Goal: Task Accomplishment & Management: Complete application form

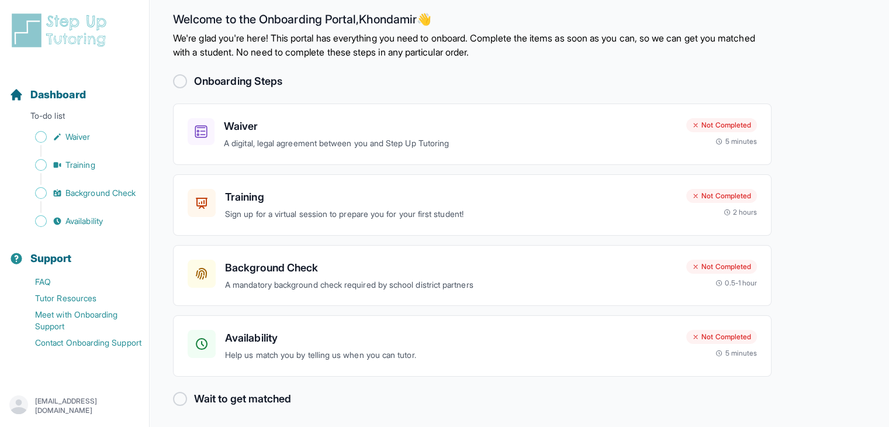
scroll to position [14, 0]
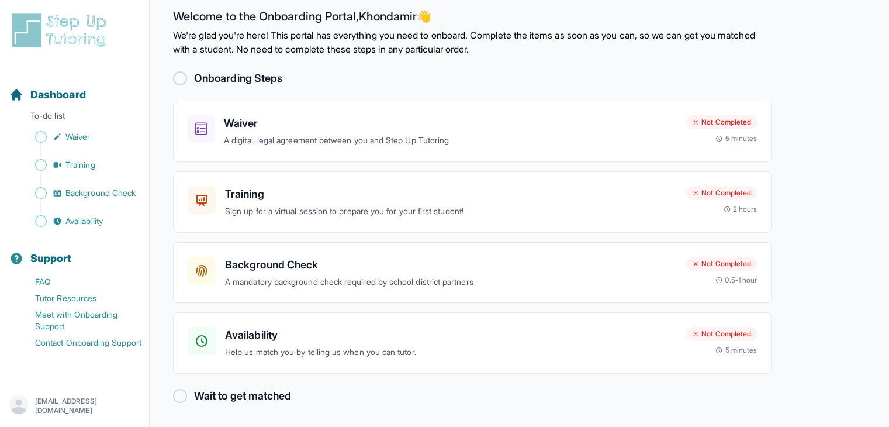
click at [177, 80] on div at bounding box center [180, 78] width 14 height 14
click at [409, 111] on div "Waiver A digital, legal agreement between you and Step Up Tutoring Not Complete…" at bounding box center [472, 131] width 599 height 61
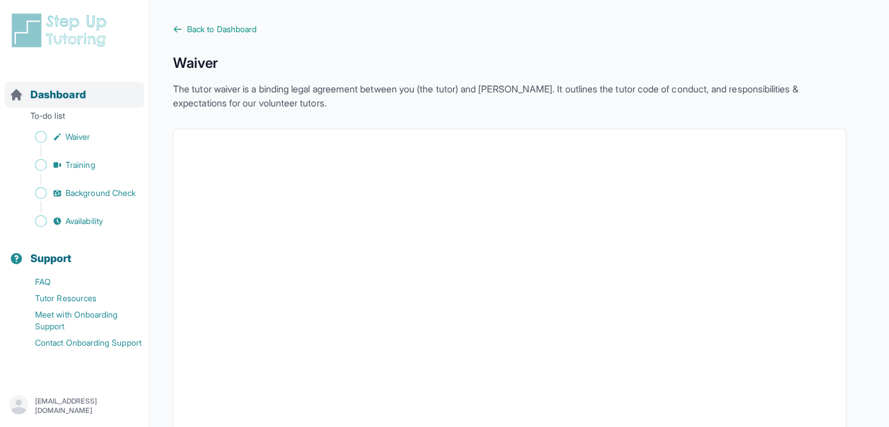
click at [77, 98] on span "Dashboard" at bounding box center [58, 95] width 56 height 16
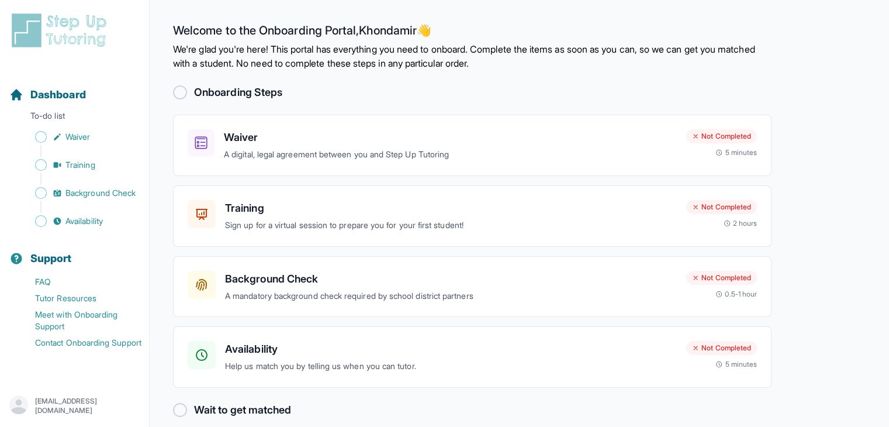
click at [177, 87] on div at bounding box center [180, 92] width 14 height 14
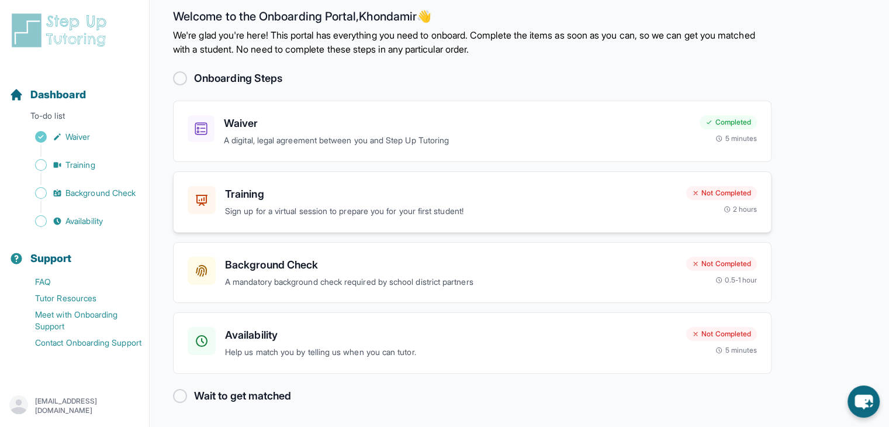
click at [398, 202] on h3 "Training" at bounding box center [451, 194] width 452 height 16
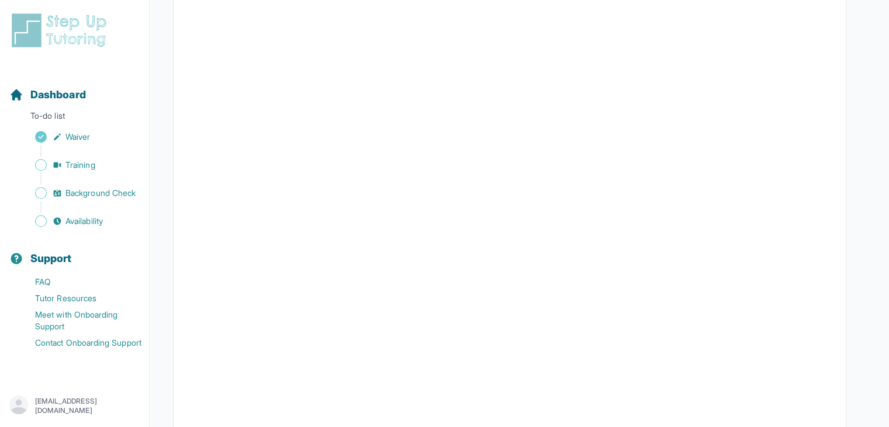
scroll to position [292, 0]
click at [844, 50] on div at bounding box center [509, 191] width 673 height 509
click at [856, 58] on div "Back to Dashboard Training Join fellow tutors and an expert trainer for an inte…" at bounding box center [519, 119] width 693 height 776
click at [78, 82] on div "Dashboard" at bounding box center [75, 95] width 140 height 26
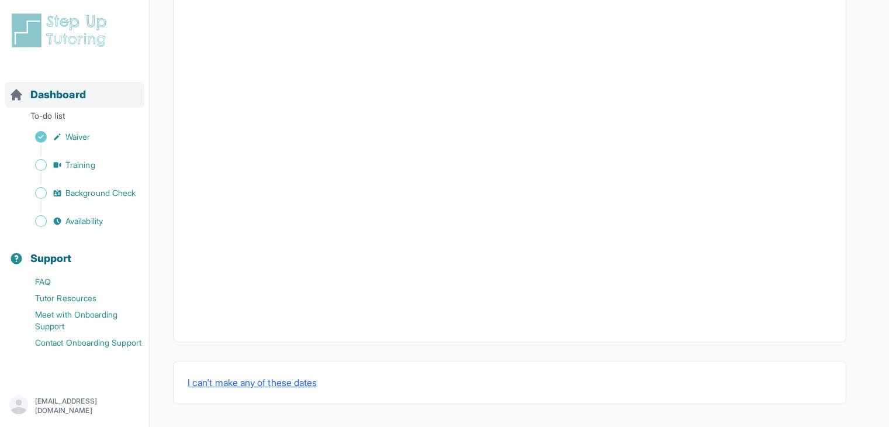
click at [103, 97] on div "Dashboard" at bounding box center [75, 95] width 140 height 26
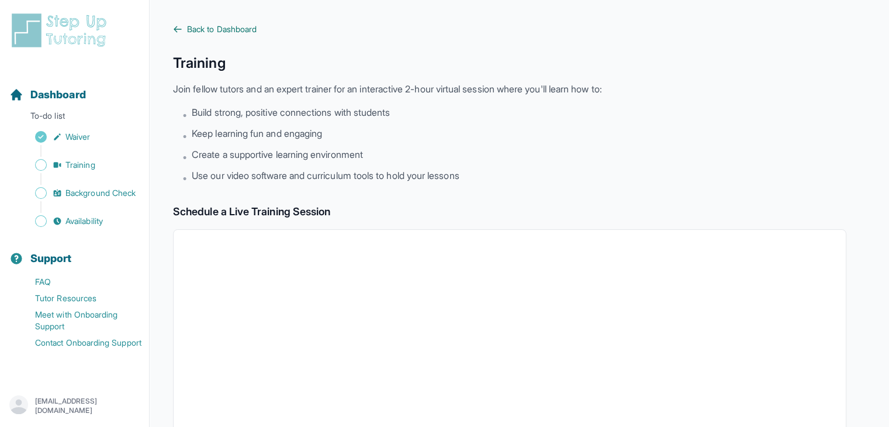
click at [192, 34] on span "Back to Dashboard" at bounding box center [222, 29] width 70 height 12
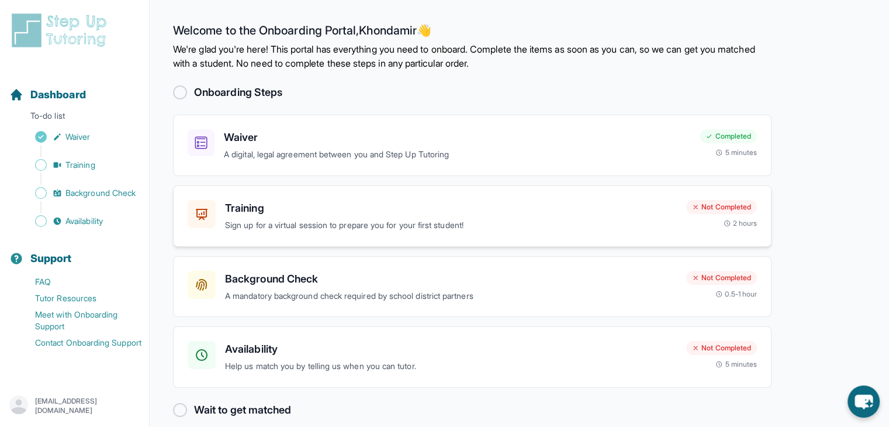
click at [519, 211] on h3 "Training" at bounding box center [451, 208] width 452 height 16
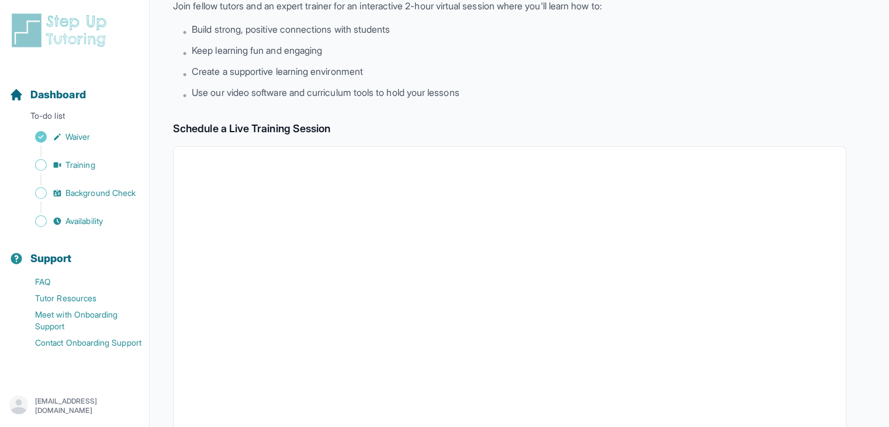
scroll to position [234, 0]
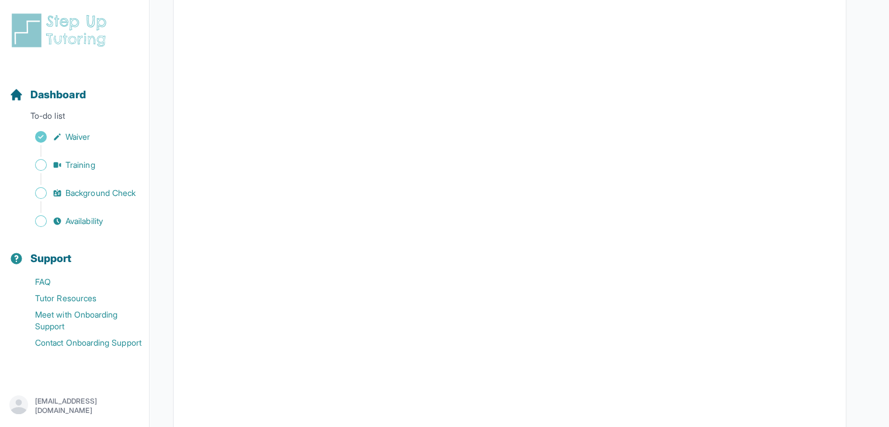
click at [840, 108] on div at bounding box center [509, 249] width 673 height 509
click at [873, 108] on main "Back to Dashboard Training Join fellow tutors and an expert trainer for an inte…" at bounding box center [520, 177] width 740 height 823
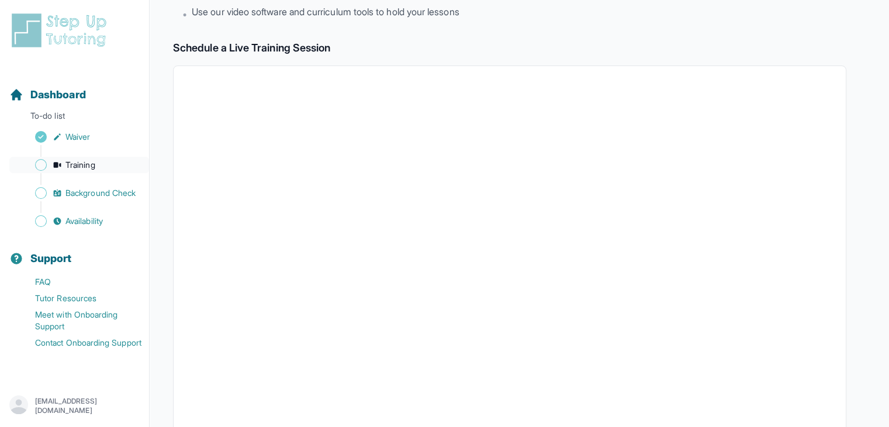
scroll to position [0, 0]
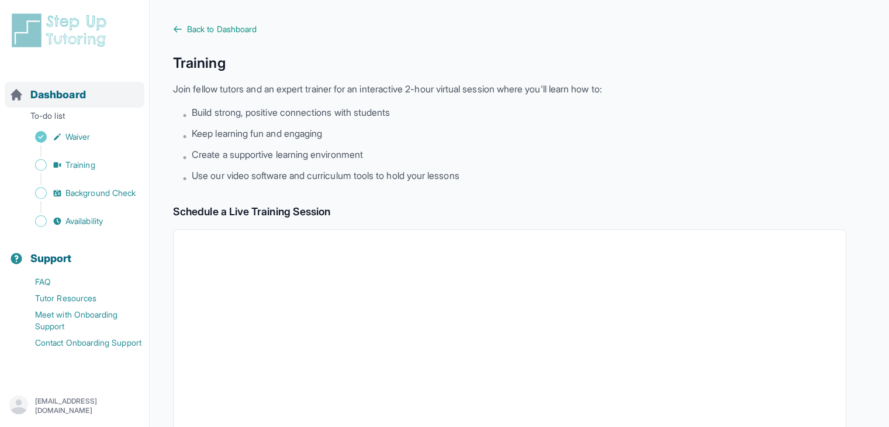
click at [84, 101] on span "Dashboard" at bounding box center [58, 95] width 56 height 16
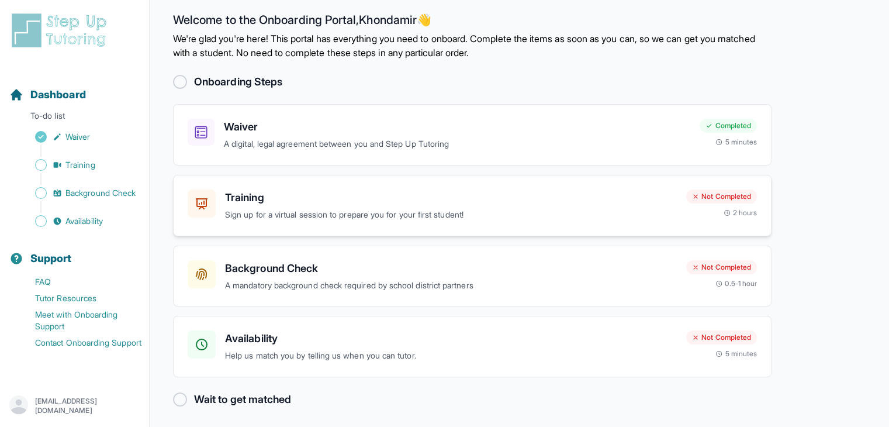
scroll to position [14, 0]
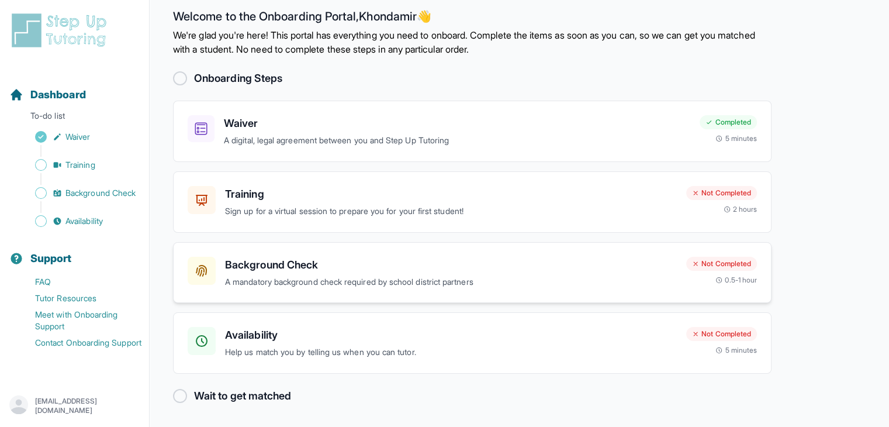
click at [393, 268] on h3 "Background Check" at bounding box center [451, 265] width 452 height 16
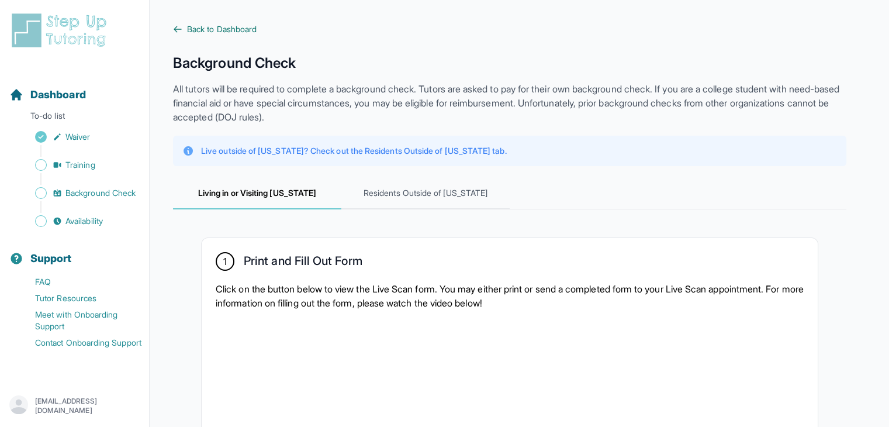
click at [215, 24] on span "Back to Dashboard" at bounding box center [222, 29] width 70 height 12
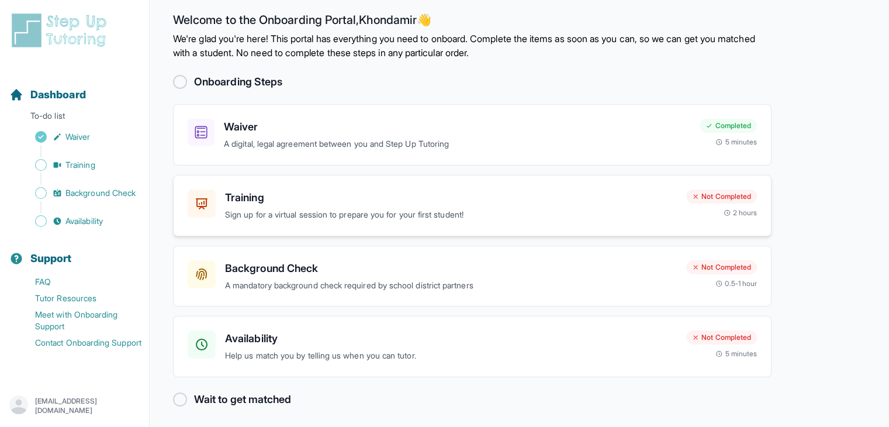
scroll to position [14, 0]
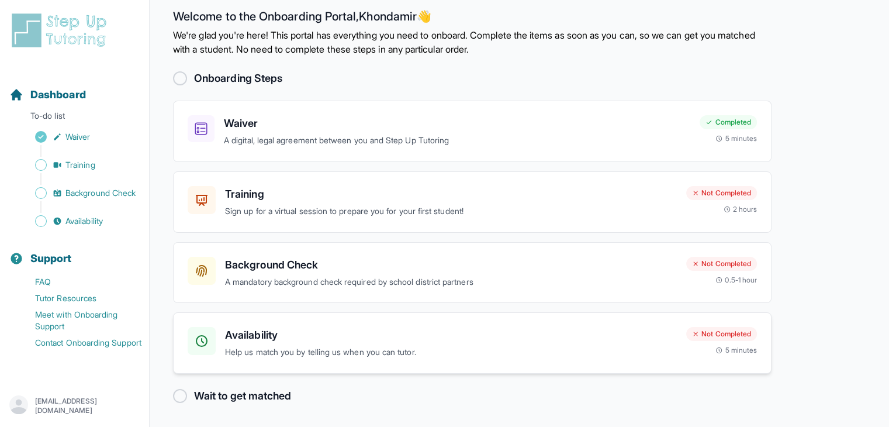
click at [433, 327] on h3 "Availability" at bounding box center [451, 335] width 452 height 16
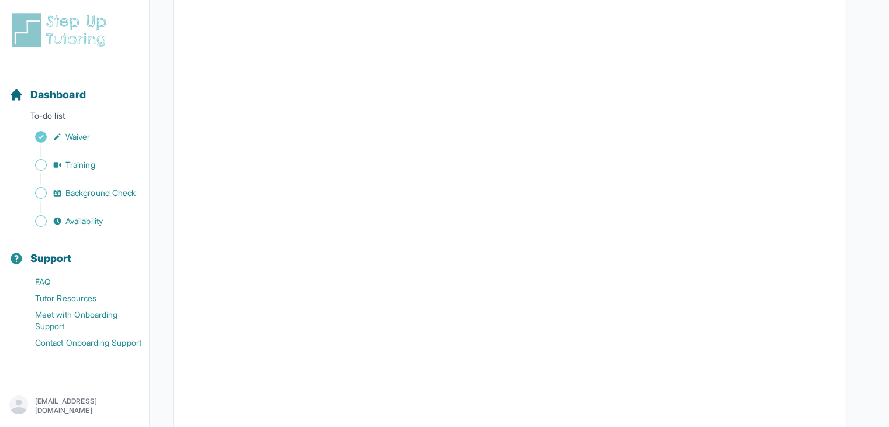
scroll to position [175, 0]
click at [44, 88] on span "Dashboard" at bounding box center [58, 95] width 56 height 16
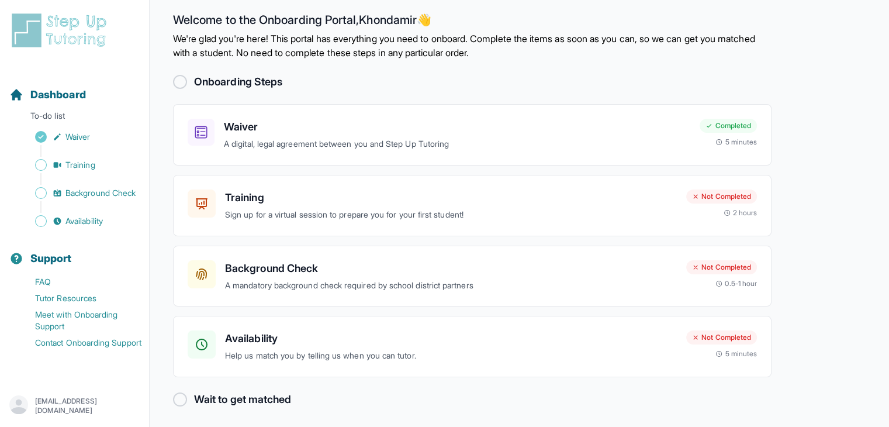
scroll to position [14, 0]
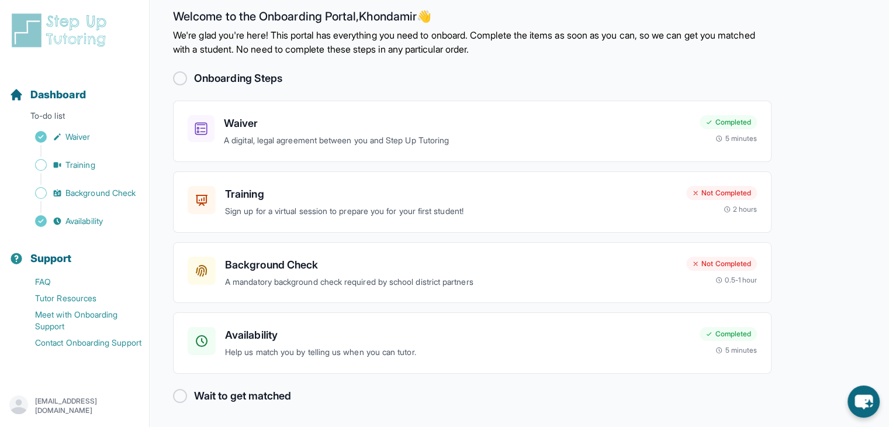
click at [182, 397] on div at bounding box center [180, 396] width 14 height 14
